Goal: Task Accomplishment & Management: Complete application form

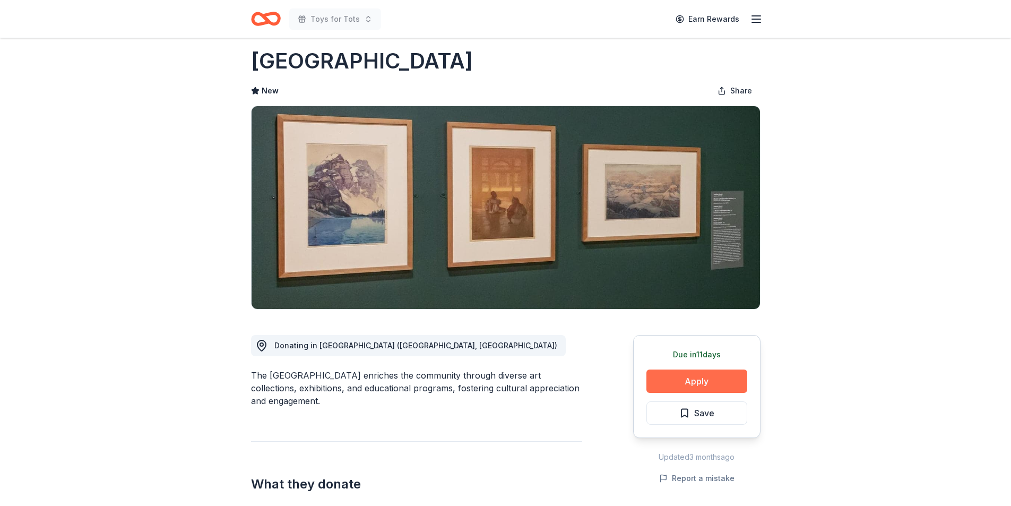
scroll to position [13, 0]
click at [693, 382] on button "Apply" at bounding box center [696, 380] width 101 height 23
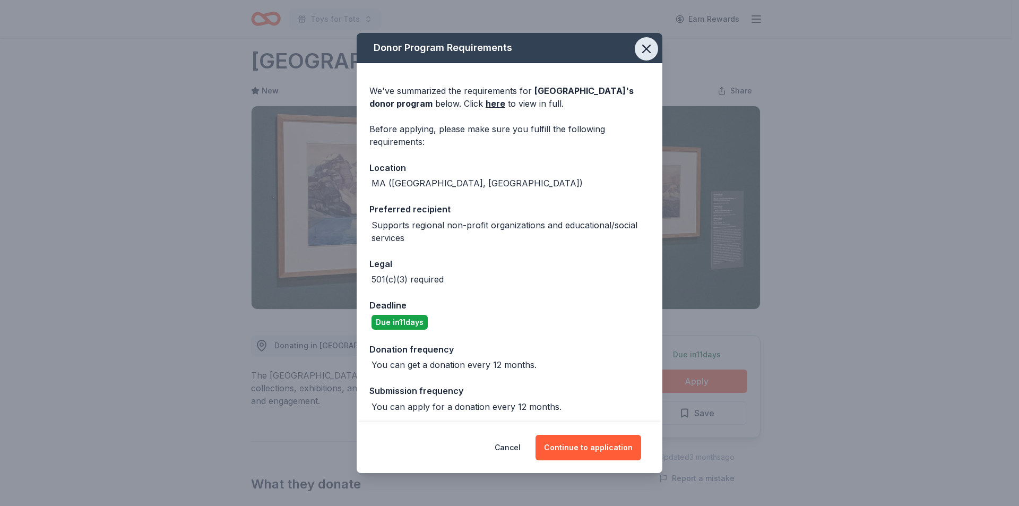
click at [639, 45] on icon "button" at bounding box center [646, 48] width 15 height 15
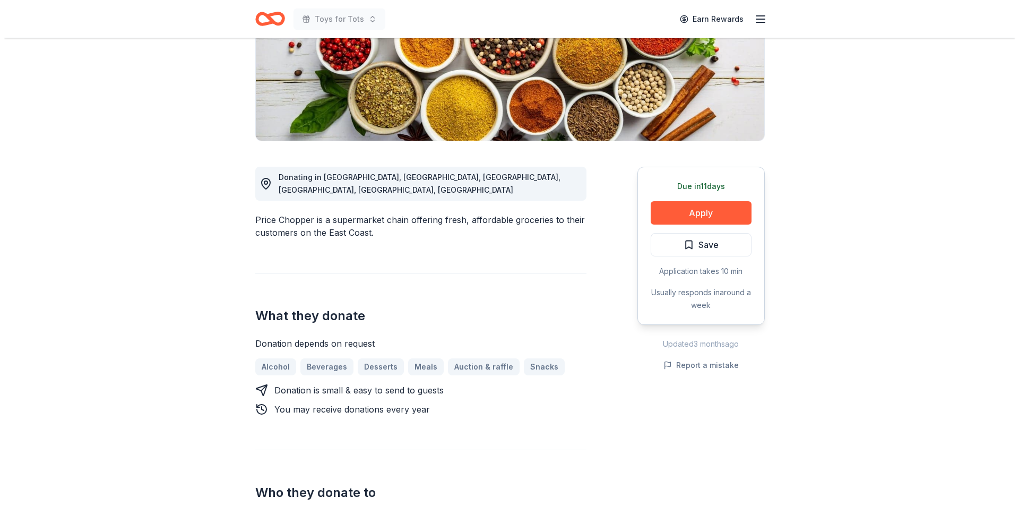
scroll to position [175, 0]
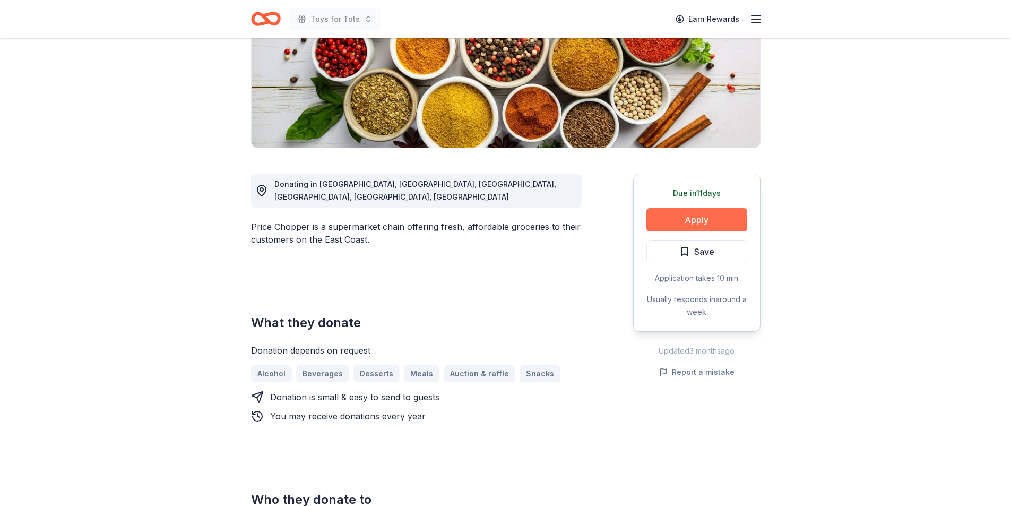
click at [700, 214] on button "Apply" at bounding box center [696, 219] width 101 height 23
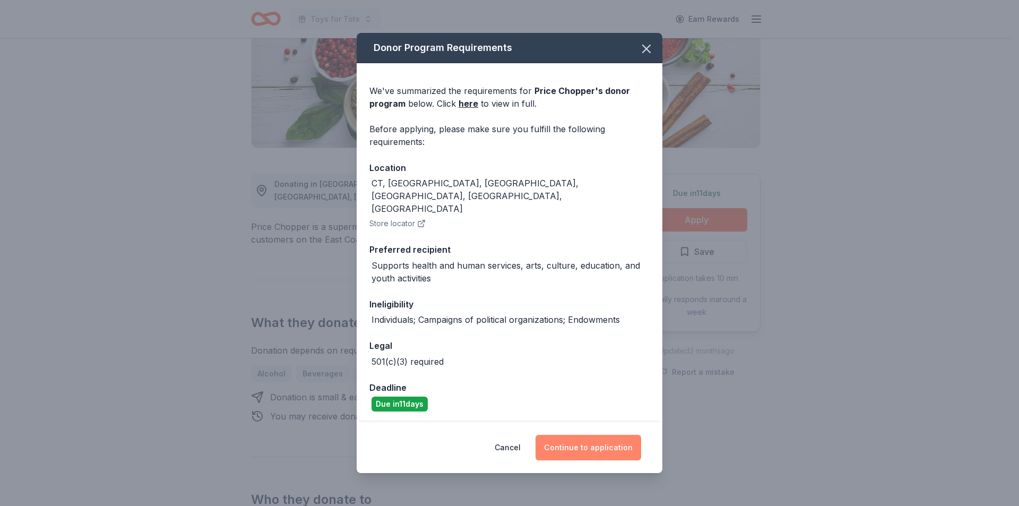
click at [578, 445] on button "Continue to application" at bounding box center [588, 446] width 106 height 25
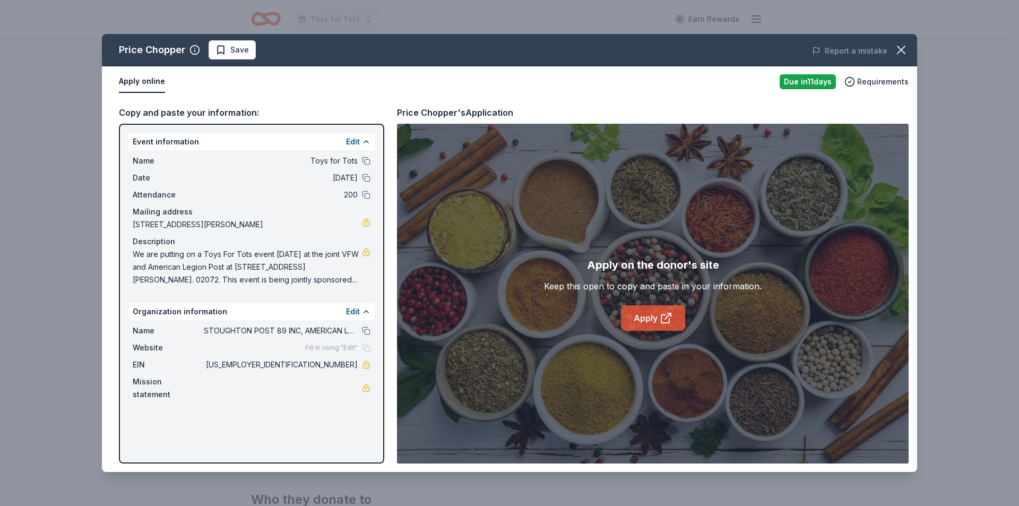
click at [650, 317] on link "Apply" at bounding box center [653, 317] width 64 height 25
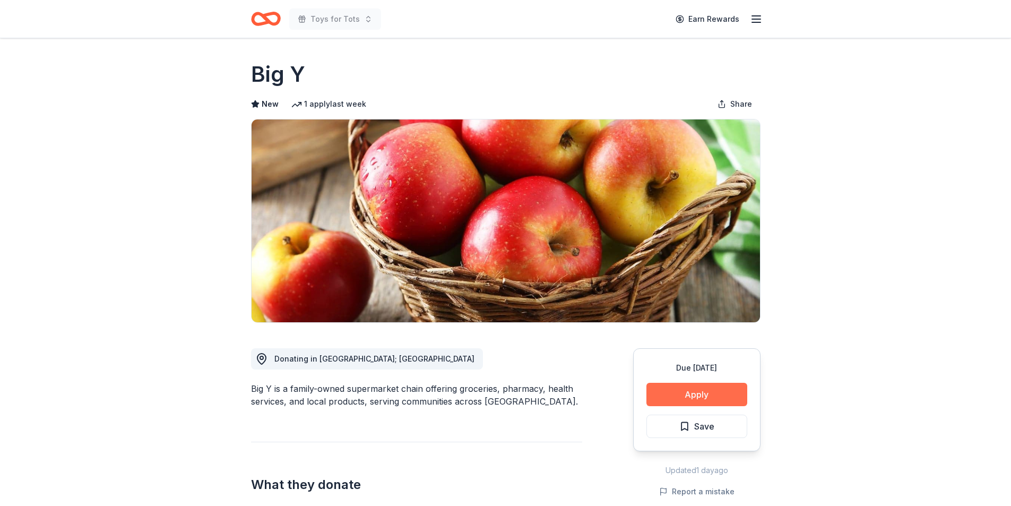
click at [694, 396] on button "Apply" at bounding box center [696, 393] width 101 height 23
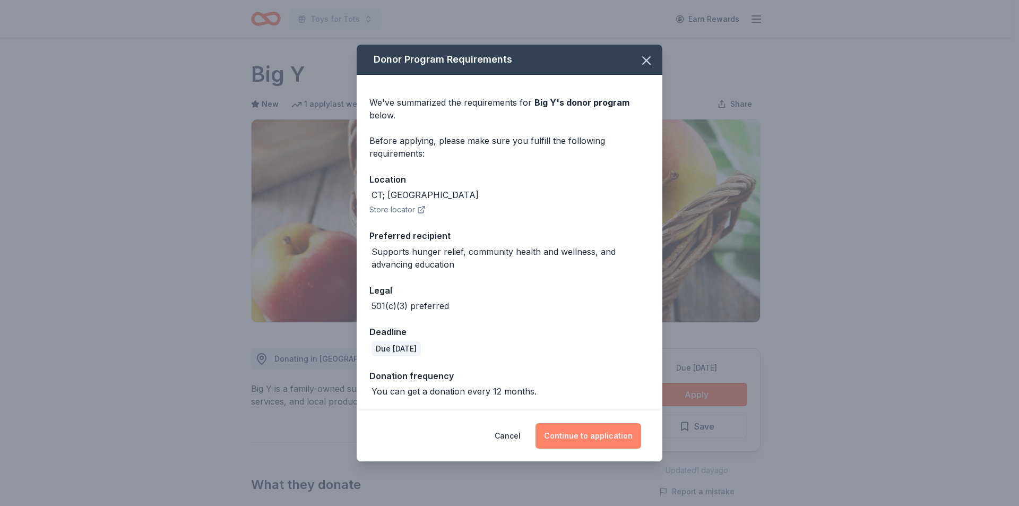
click at [586, 435] on button "Continue to application" at bounding box center [588, 435] width 106 height 25
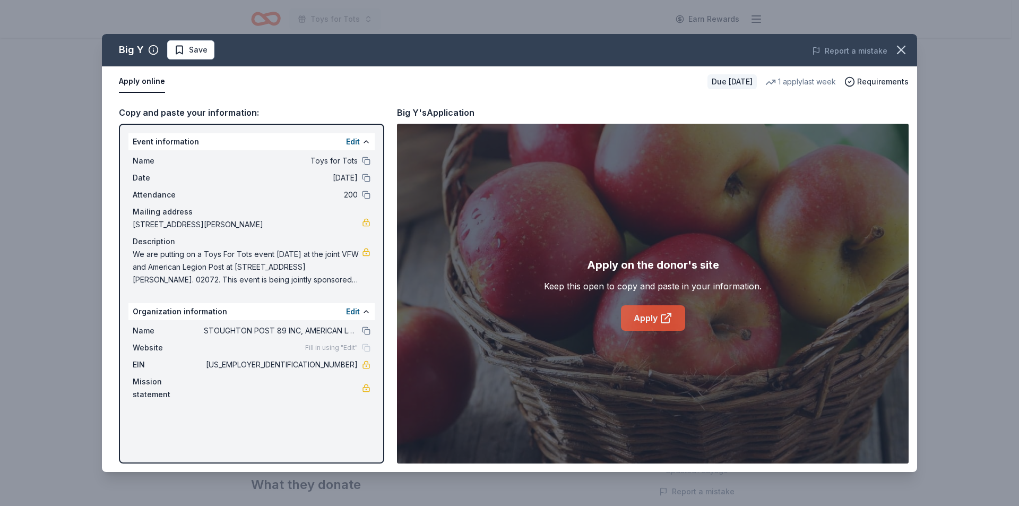
click at [648, 318] on link "Apply" at bounding box center [653, 317] width 64 height 25
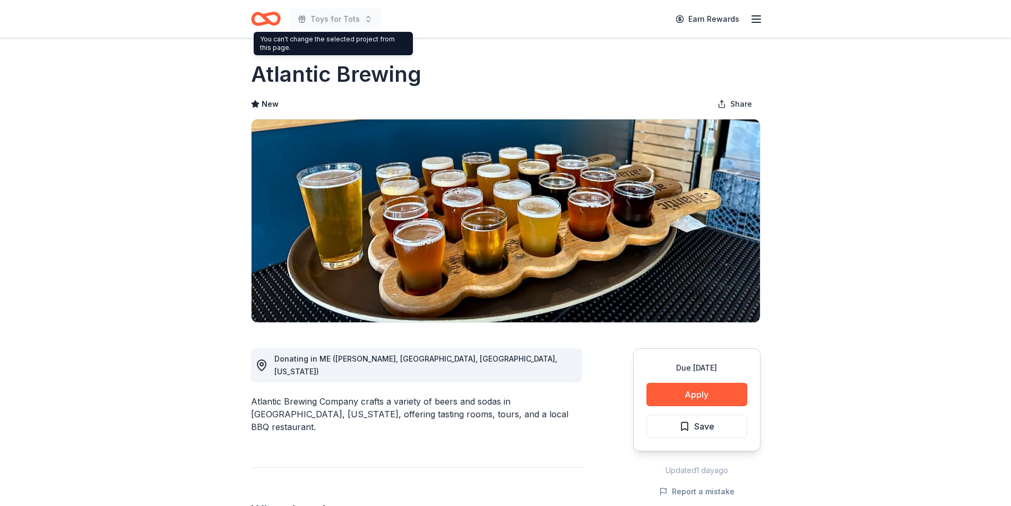
click at [272, 18] on icon "Home" at bounding box center [266, 18] width 30 height 25
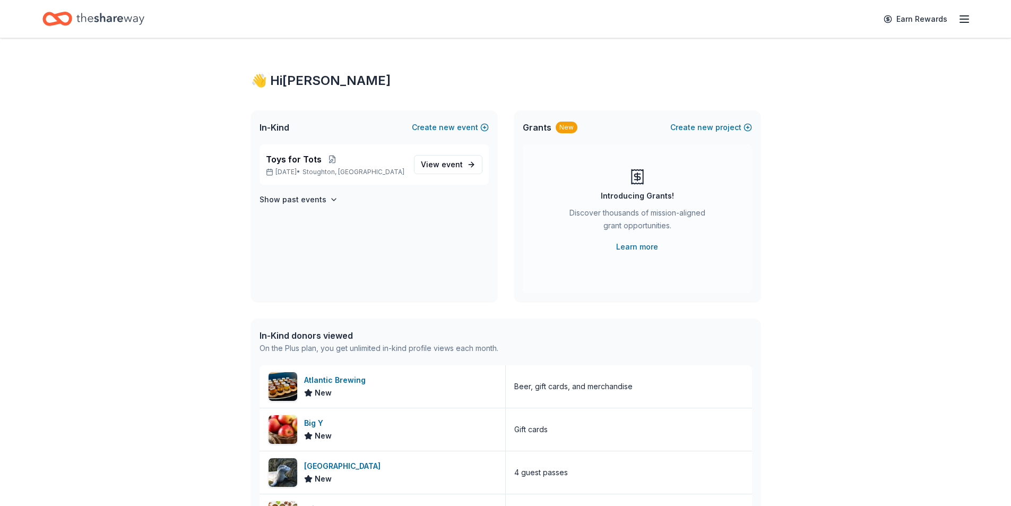
click at [338, 18] on div "Earn Rewards" at bounding box center [505, 18] width 926 height 25
click at [305, 158] on span "Toys for Tots" at bounding box center [294, 159] width 56 height 13
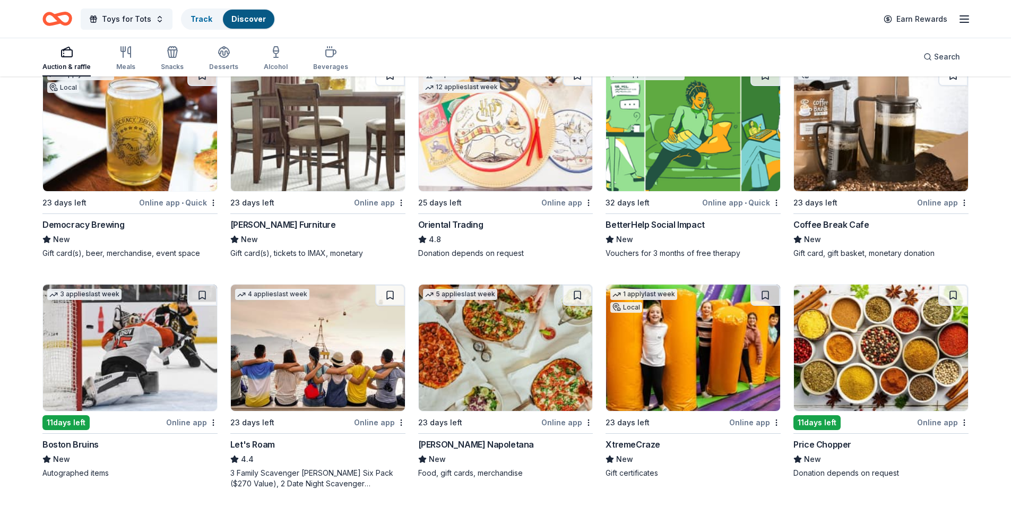
scroll to position [133, 0]
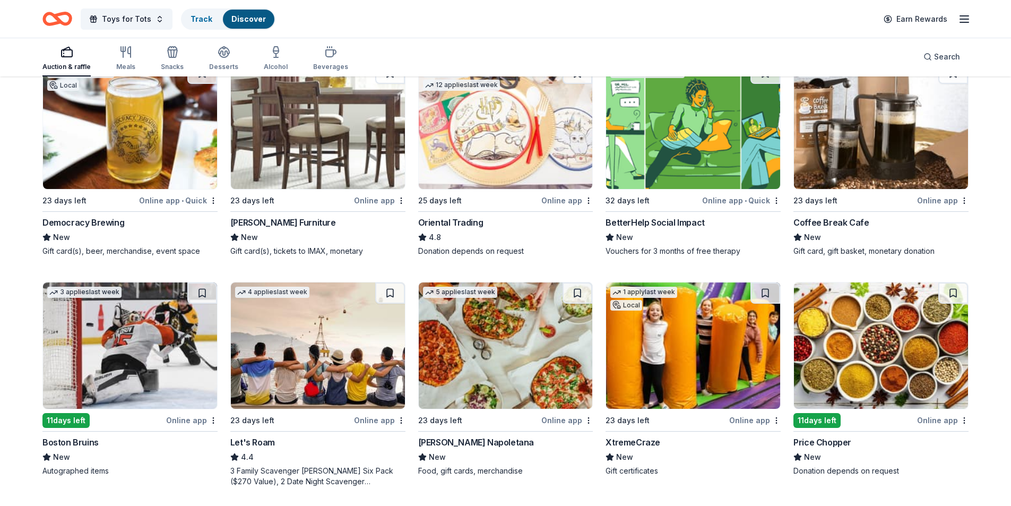
click at [307, 155] on img at bounding box center [318, 126] width 174 height 126
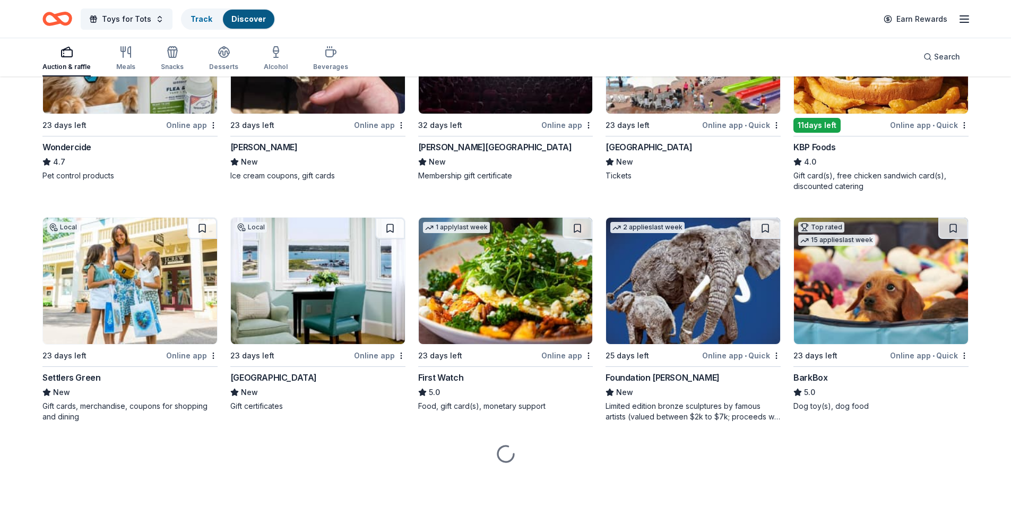
scroll to position [659, 0]
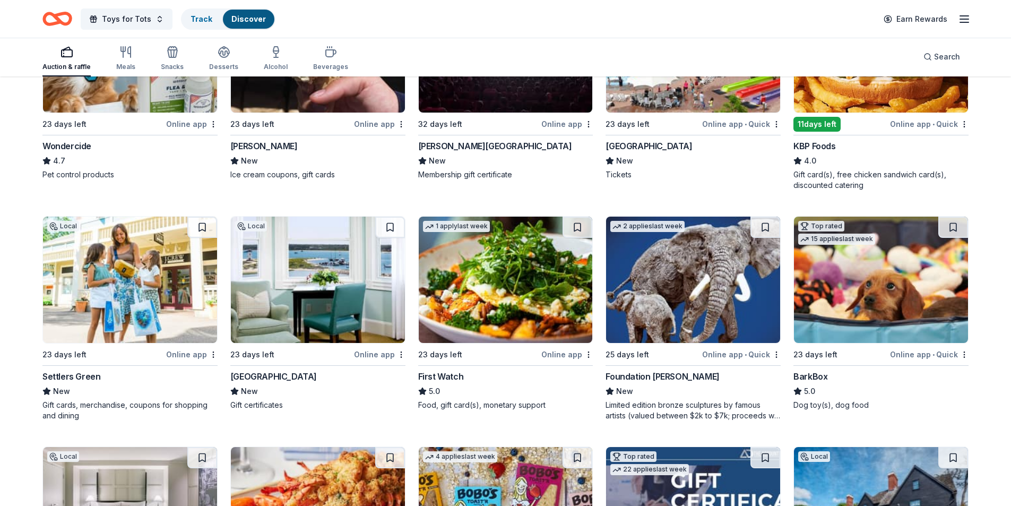
click at [884, 278] on img at bounding box center [881, 279] width 174 height 126
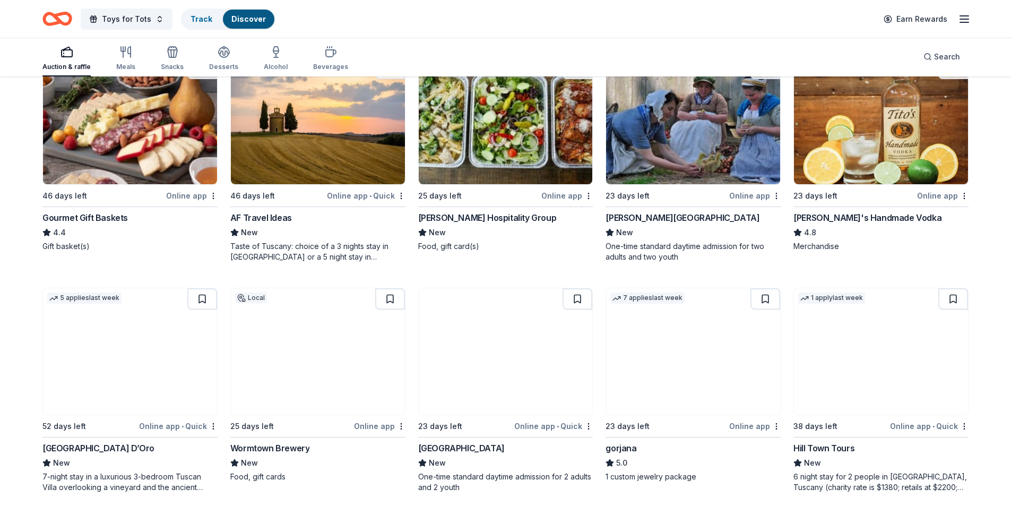
scroll to position [1580, 0]
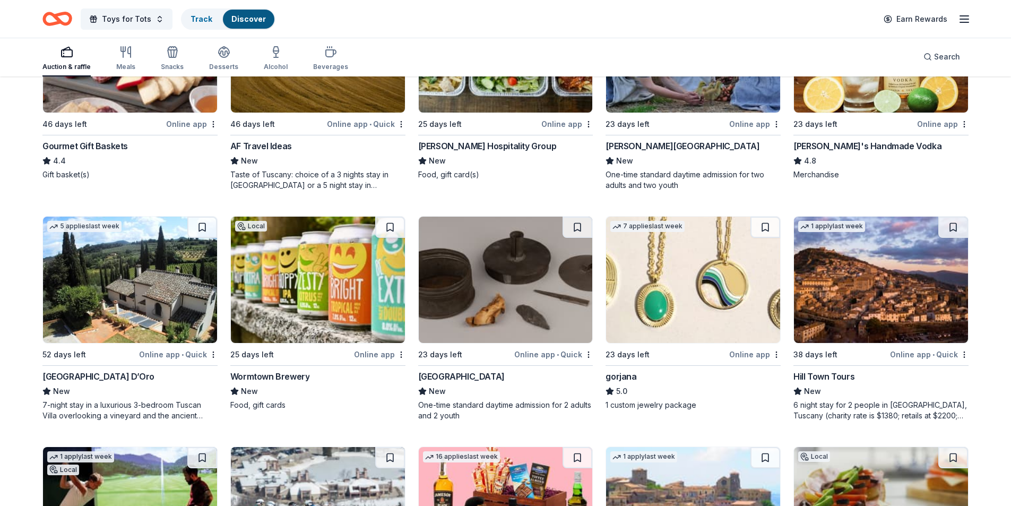
click at [522, 302] on img at bounding box center [506, 279] width 174 height 126
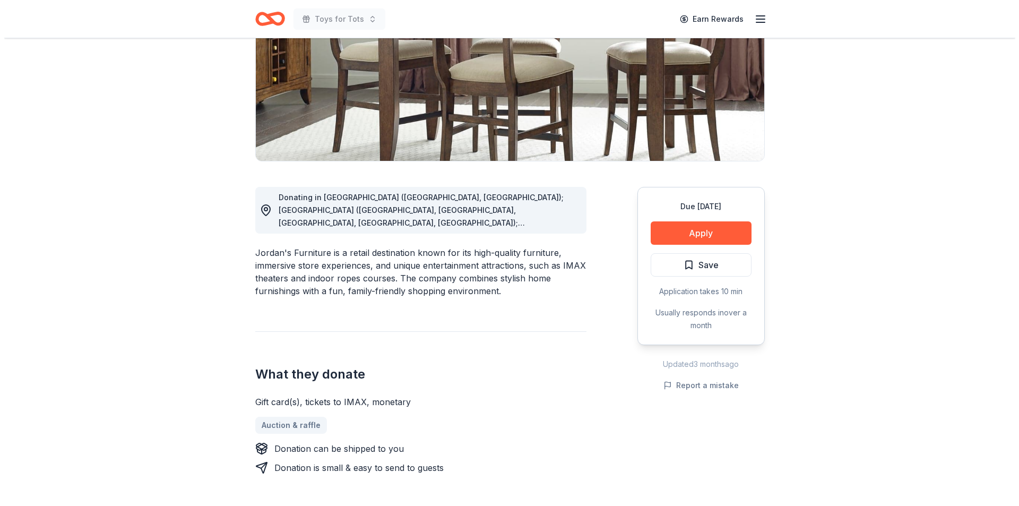
scroll to position [168, 0]
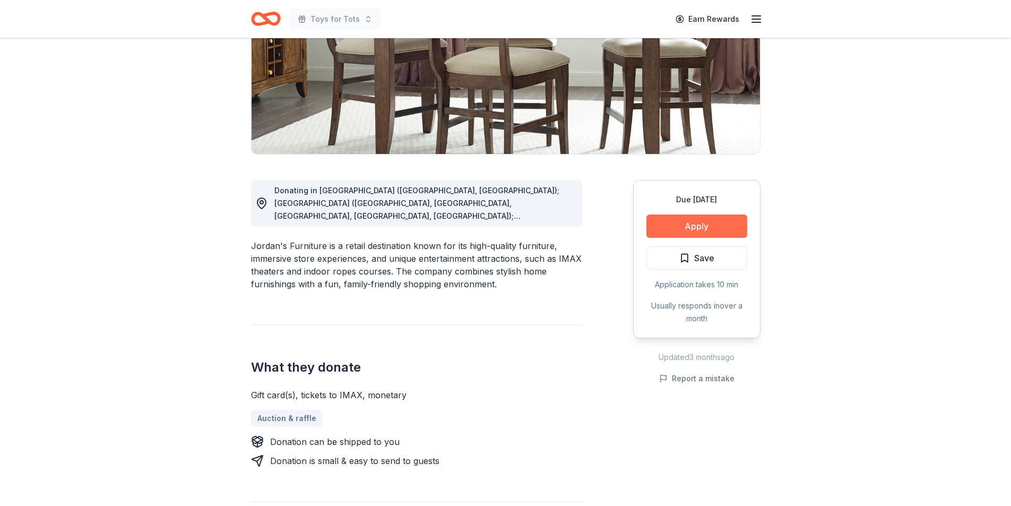
click at [690, 225] on button "Apply" at bounding box center [696, 225] width 101 height 23
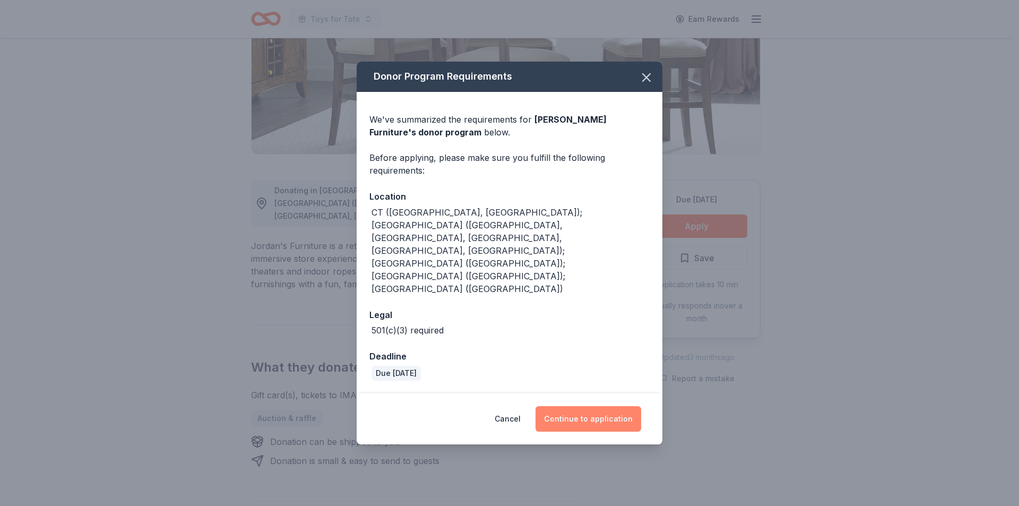
click at [591, 406] on button "Continue to application" at bounding box center [588, 418] width 106 height 25
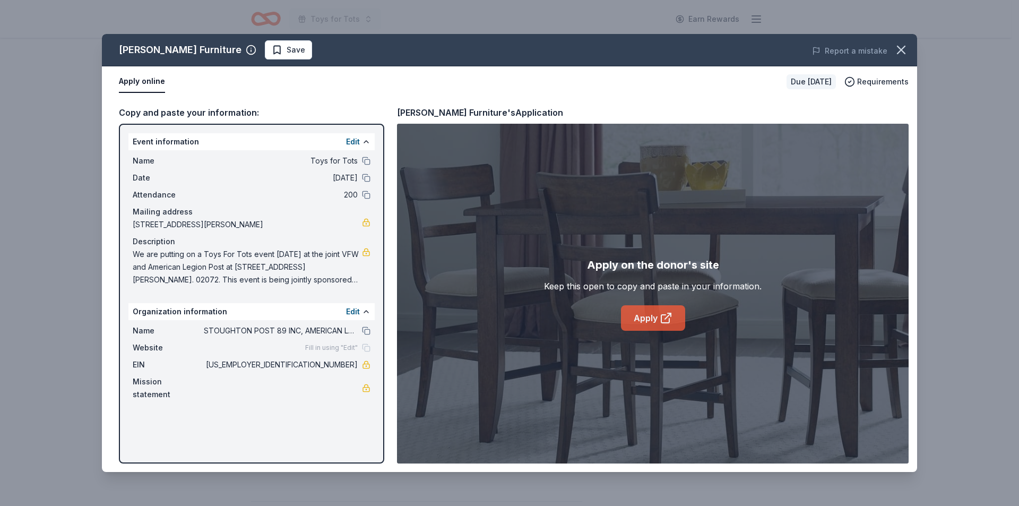
click at [647, 312] on link "Apply" at bounding box center [653, 317] width 64 height 25
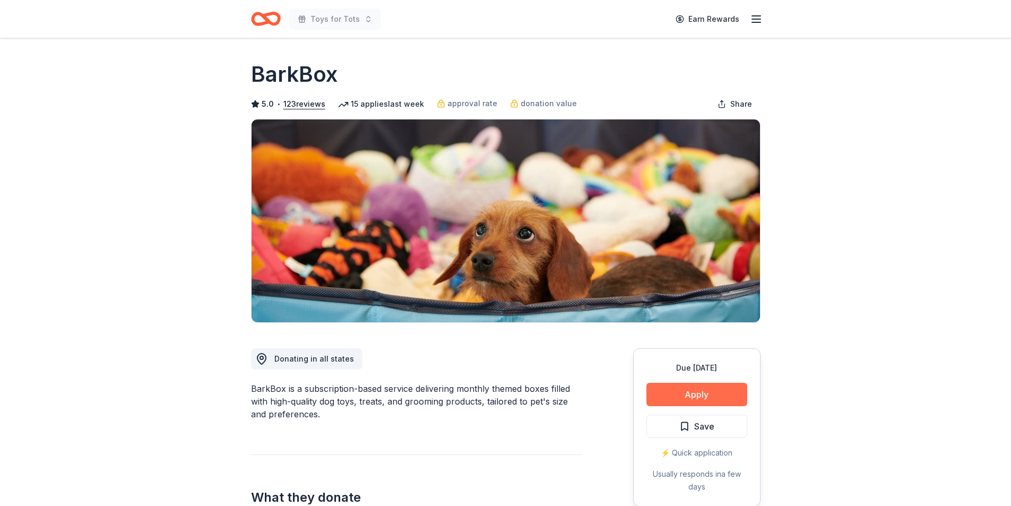
click at [692, 395] on button "Apply" at bounding box center [696, 393] width 101 height 23
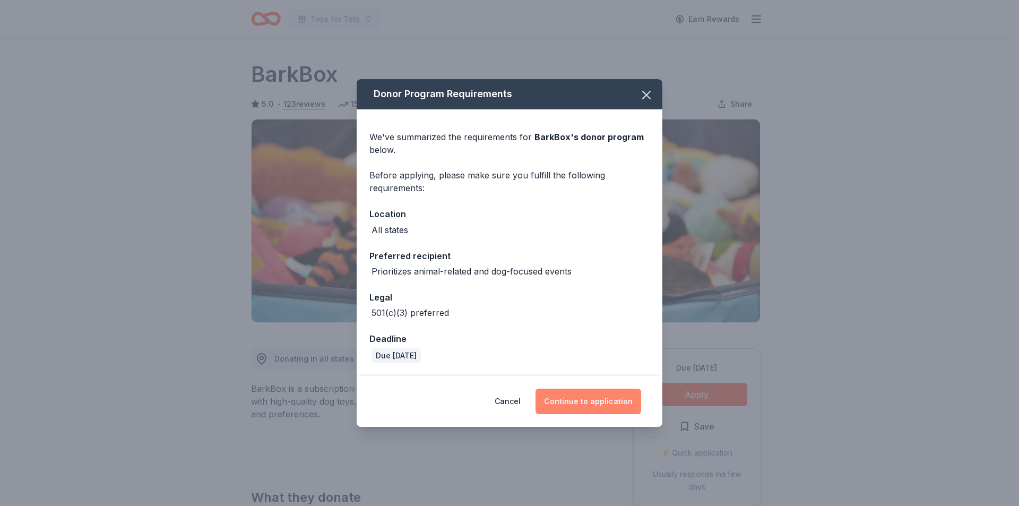
click at [589, 401] on button "Continue to application" at bounding box center [588, 400] width 106 height 25
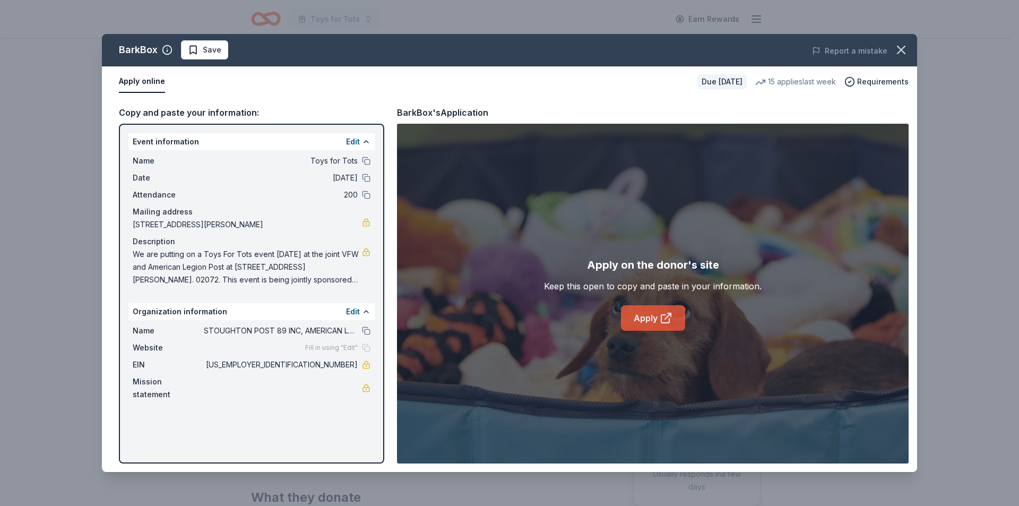
click at [650, 321] on link "Apply" at bounding box center [653, 317] width 64 height 25
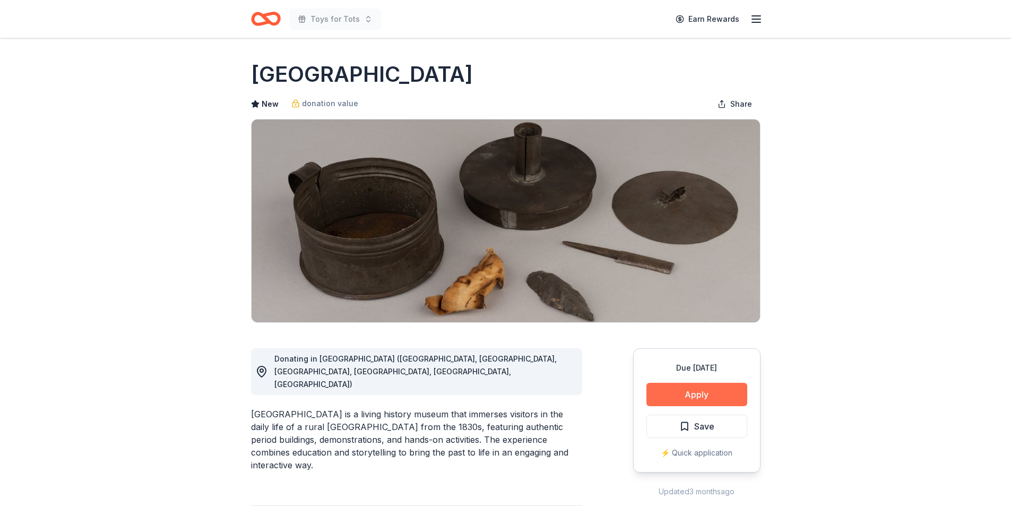
click at [689, 390] on button "Apply" at bounding box center [696, 393] width 101 height 23
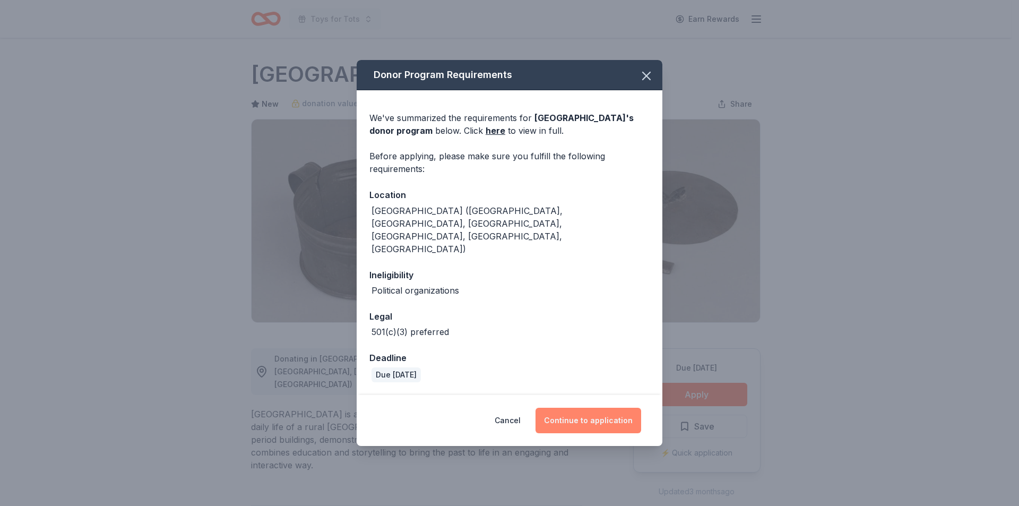
click at [594, 407] on button "Continue to application" at bounding box center [588, 419] width 106 height 25
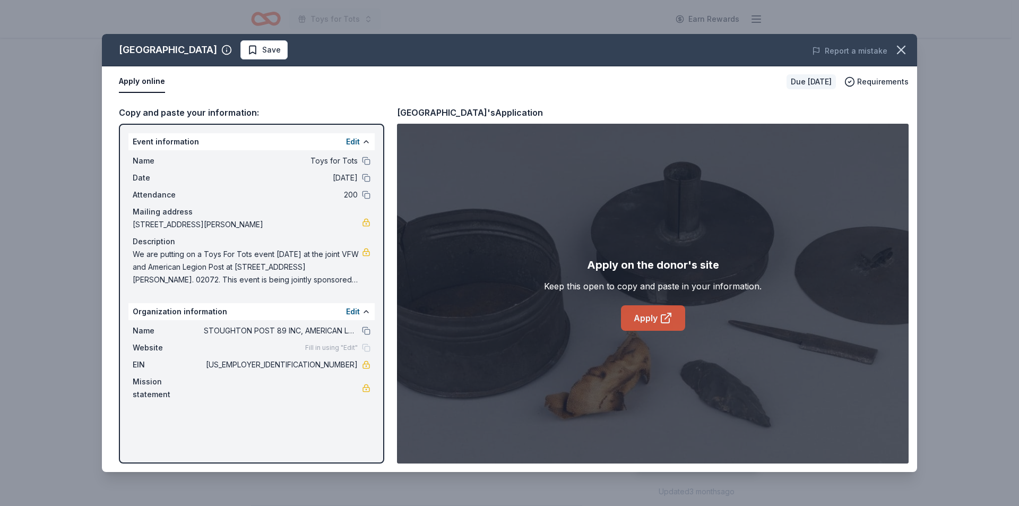
click at [647, 317] on link "Apply" at bounding box center [653, 317] width 64 height 25
click at [642, 318] on link "Apply" at bounding box center [653, 317] width 64 height 25
click at [642, 316] on link "Apply" at bounding box center [653, 317] width 64 height 25
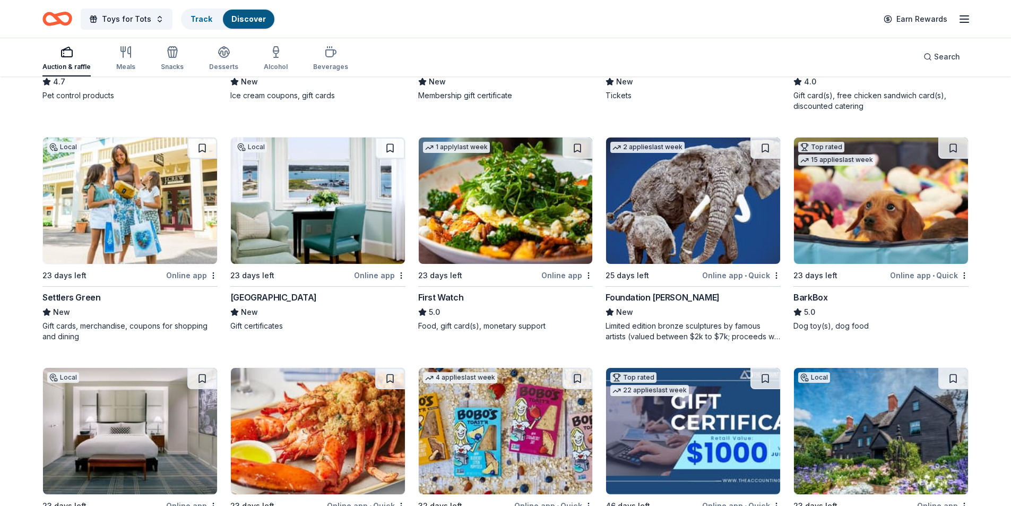
scroll to position [886, 0]
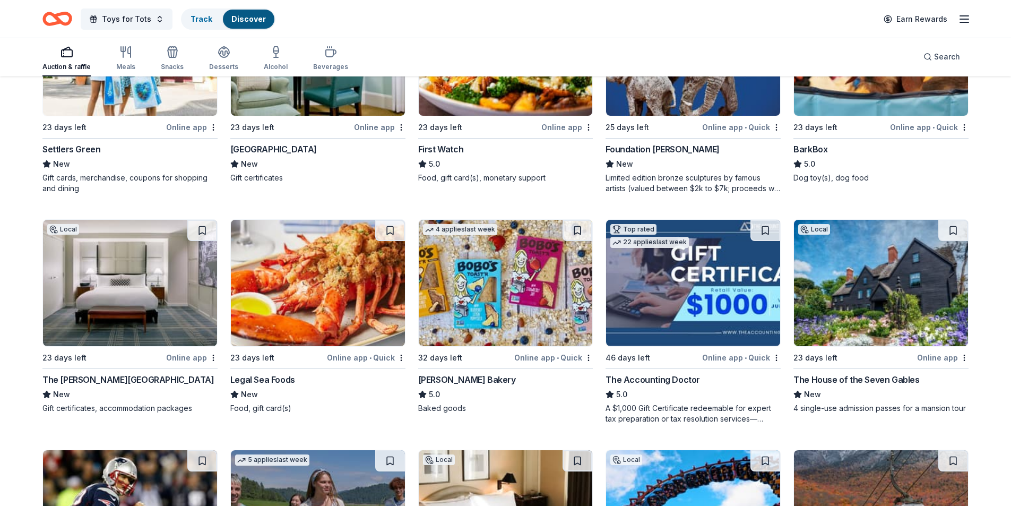
click at [330, 281] on img at bounding box center [318, 283] width 174 height 126
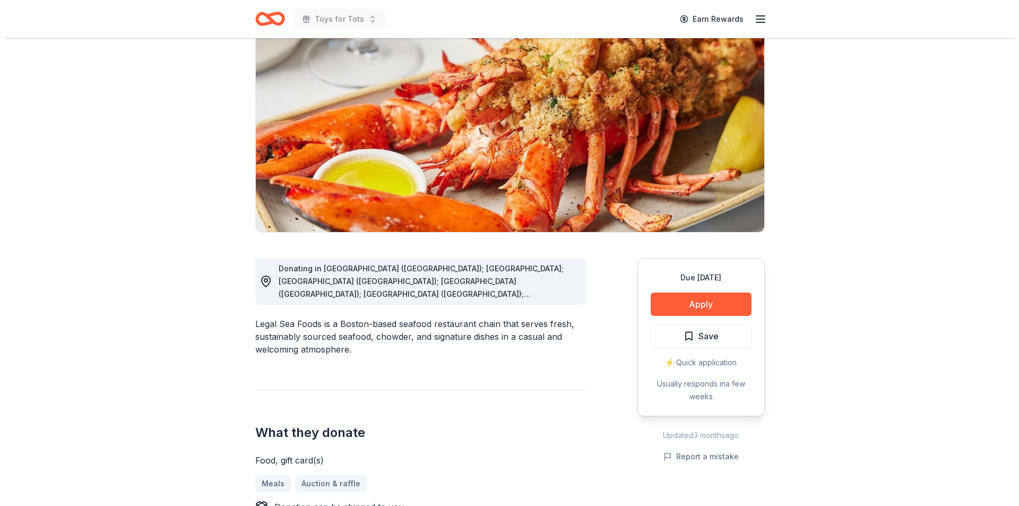
scroll to position [97, 0]
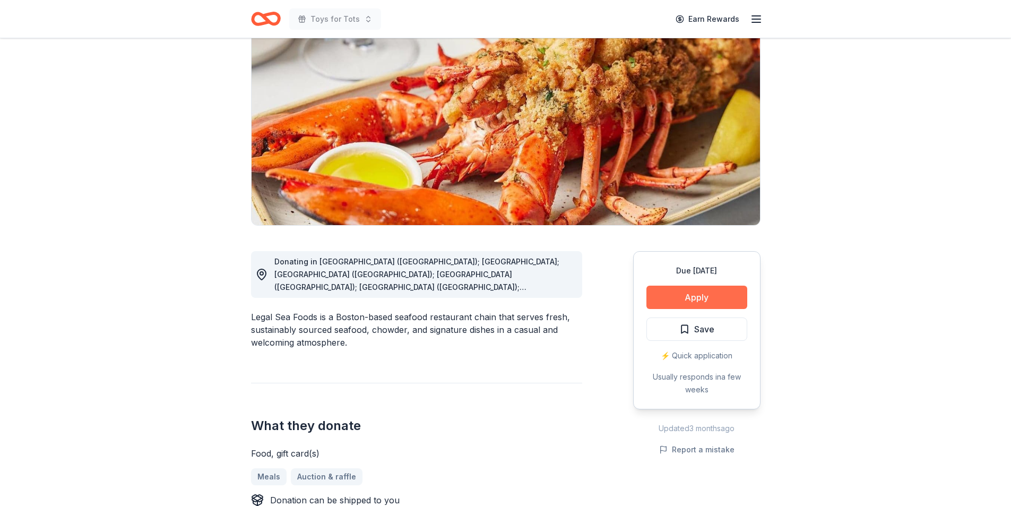
click at [698, 297] on button "Apply" at bounding box center [696, 296] width 101 height 23
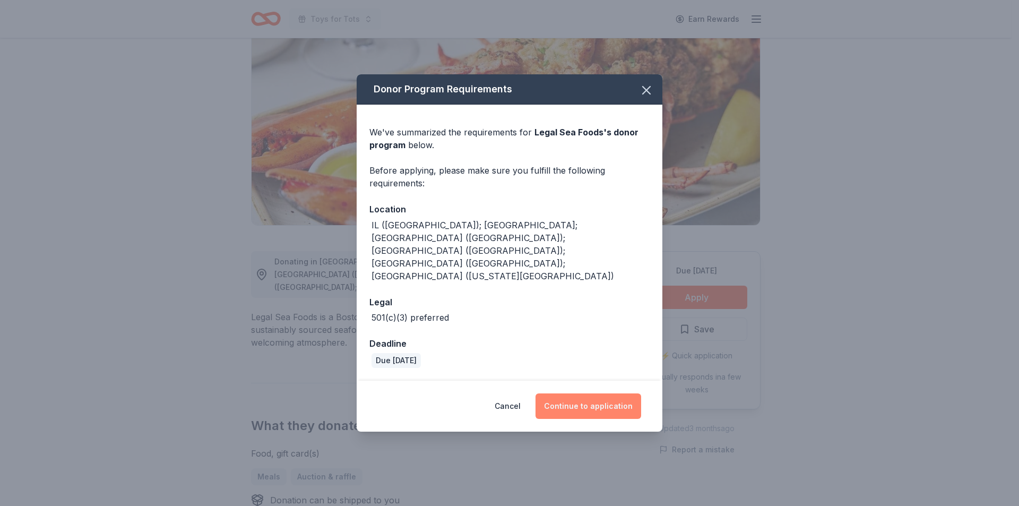
click at [580, 393] on button "Continue to application" at bounding box center [588, 405] width 106 height 25
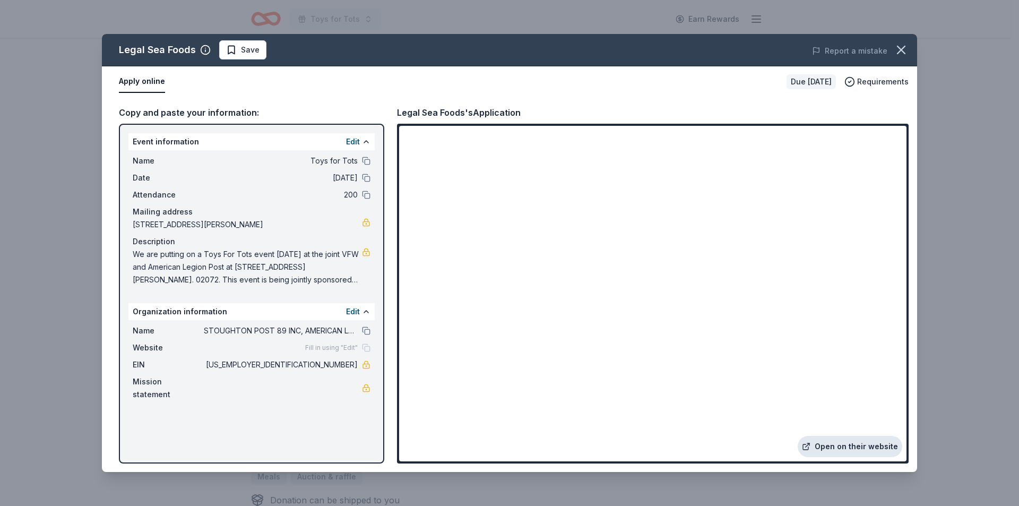
click at [857, 446] on link "Open on their website" at bounding box center [849, 446] width 105 height 21
click at [807, 82] on div "Due [DATE]" at bounding box center [810, 81] width 49 height 15
click at [868, 80] on span "Requirements" at bounding box center [882, 81] width 51 height 13
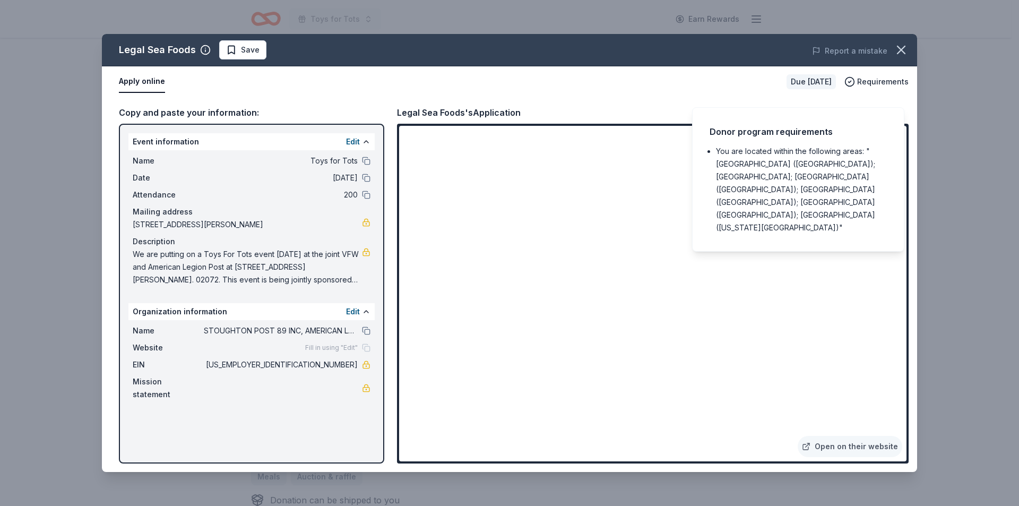
click at [943, 117] on div "Legal Sea Foods Save Report a mistake Apply online Due [DATE] Requirements Copy…" at bounding box center [509, 253] width 1019 height 506
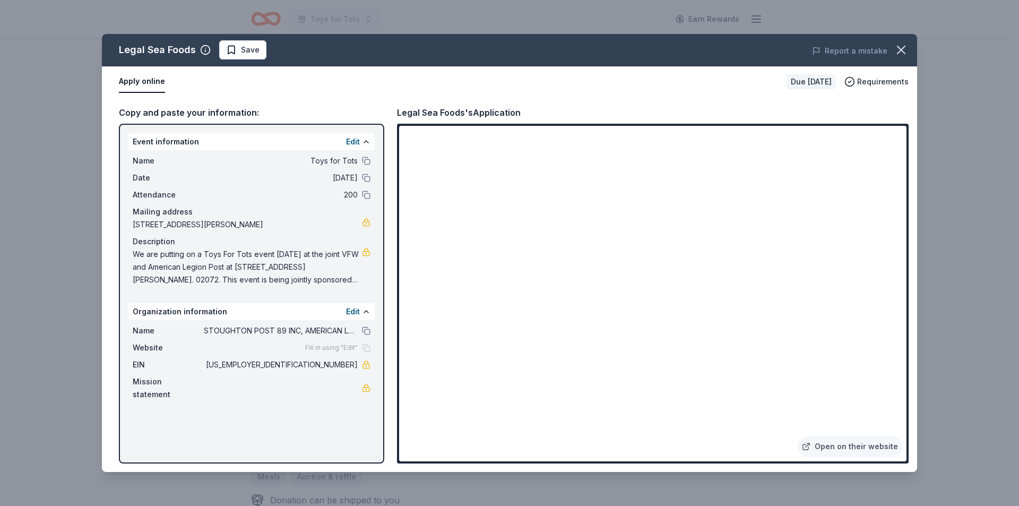
click at [141, 80] on button "Apply online" at bounding box center [142, 82] width 46 height 22
click at [843, 443] on link "Open on their website" at bounding box center [849, 446] width 105 height 21
